Goal: Use online tool/utility: Utilize a website feature to perform a specific function

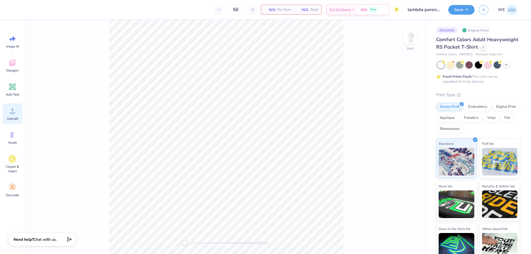
click at [15, 116] on div "Upload" at bounding box center [12, 113] width 20 height 21
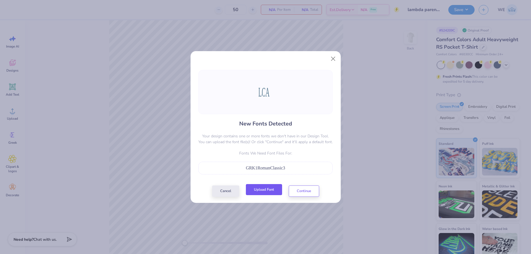
click at [270, 188] on button "Upload Font" at bounding box center [264, 189] width 36 height 11
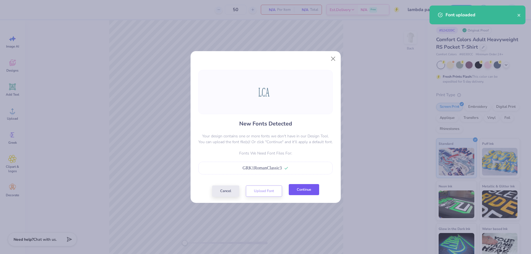
click at [312, 191] on button "Continue" at bounding box center [304, 189] width 30 height 11
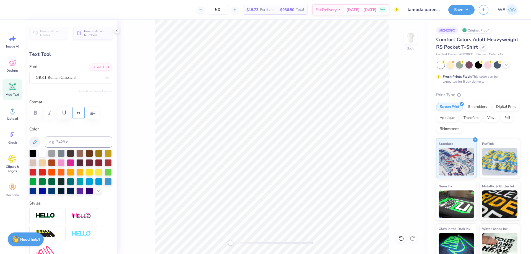
click at [77, 119] on button "button" at bounding box center [78, 113] width 12 height 12
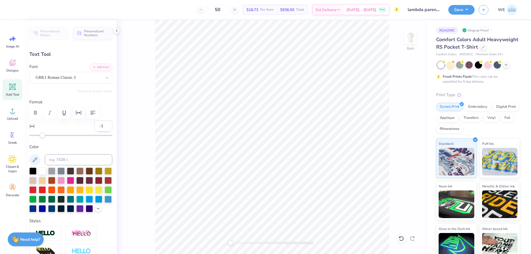
click at [103, 128] on input "-1" at bounding box center [103, 126] width 18 height 11
click at [101, 128] on input "-1" at bounding box center [103, 126] width 18 height 11
click at [103, 130] on input "-1" at bounding box center [103, 126] width 18 height 11
click at [104, 129] on input "-1" at bounding box center [103, 126] width 18 height 11
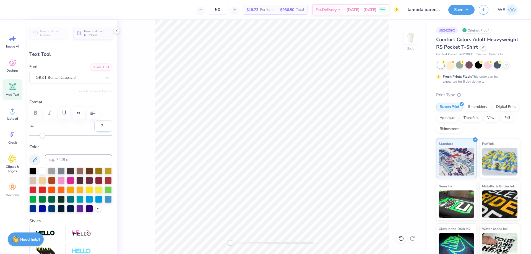
click at [102, 127] on input "-2" at bounding box center [103, 126] width 18 height 11
type input "-3"
click at [103, 127] on input "-3" at bounding box center [103, 126] width 18 height 11
type input "3.34"
click at [411, 39] on img at bounding box center [410, 38] width 22 height 22
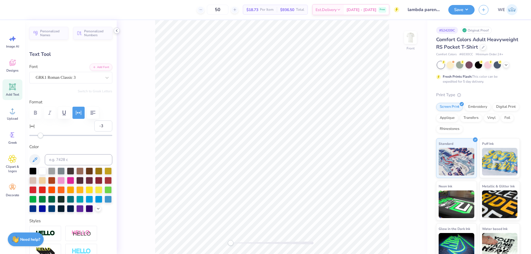
click at [118, 29] on icon at bounding box center [116, 30] width 4 height 4
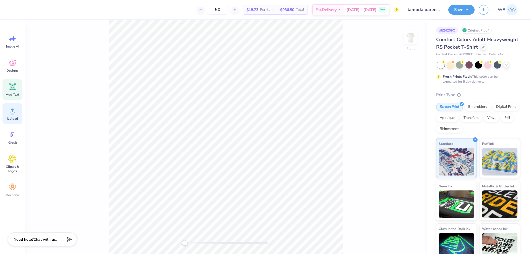
click at [15, 114] on icon at bounding box center [12, 111] width 8 height 8
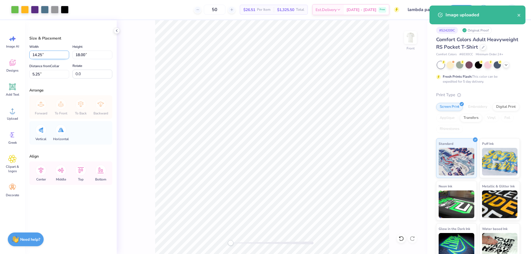
click at [48, 54] on input "14.25" at bounding box center [49, 55] width 40 height 9
type input "11.00"
type input "13.89"
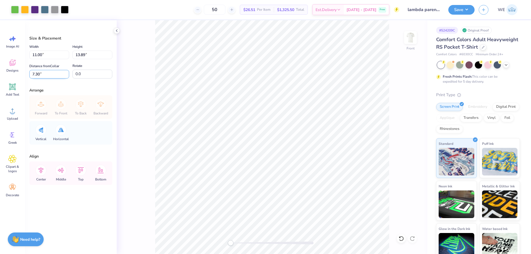
click at [53, 75] on input "7.30" at bounding box center [49, 74] width 40 height 9
type input "3"
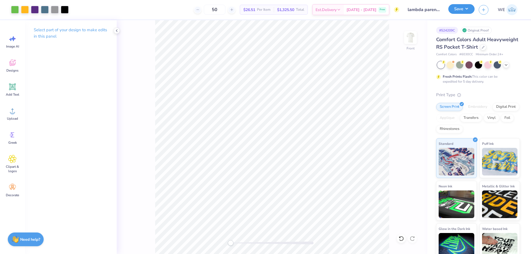
click at [456, 5] on button "Save" at bounding box center [461, 9] width 26 height 10
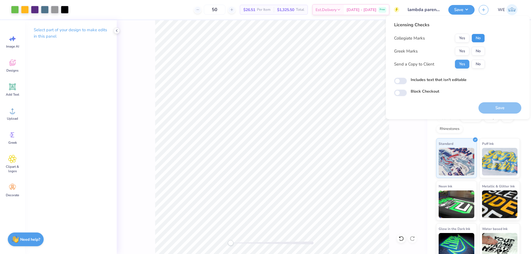
click at [477, 40] on button "No" at bounding box center [477, 38] width 13 height 9
click at [468, 50] on button "Yes" at bounding box center [462, 51] width 14 height 9
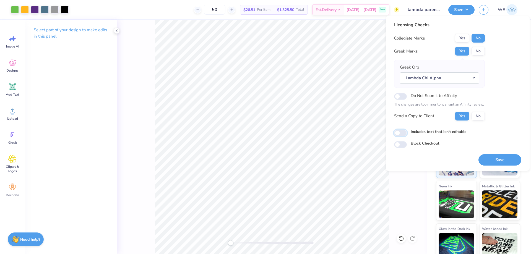
click at [403, 134] on input "Includes text that isn't editable" at bounding box center [400, 133] width 13 height 7
checkbox input "true"
click at [489, 161] on button "Save" at bounding box center [499, 159] width 43 height 11
